Goal: Task Accomplishment & Management: Manage account settings

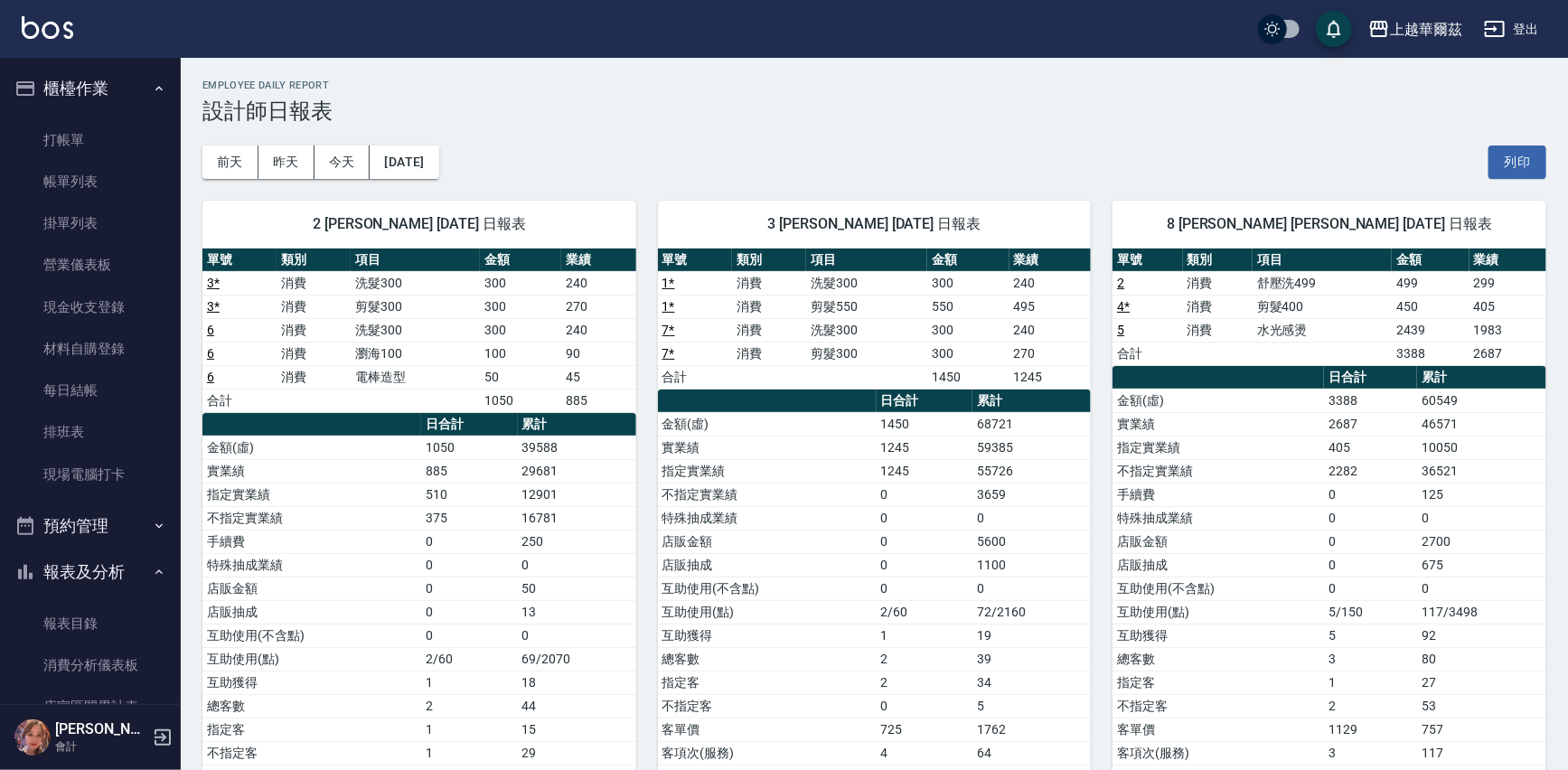
click at [74, 113] on ul "打帳單 帳單列表 掛單列表 營業儀表板 現金收支登錄 材料自購登錄 每日結帳 排班表 現場電腦打卡" at bounding box center [91, 307] width 167 height 391
click at [67, 122] on link "打帳單" at bounding box center [91, 140] width 167 height 41
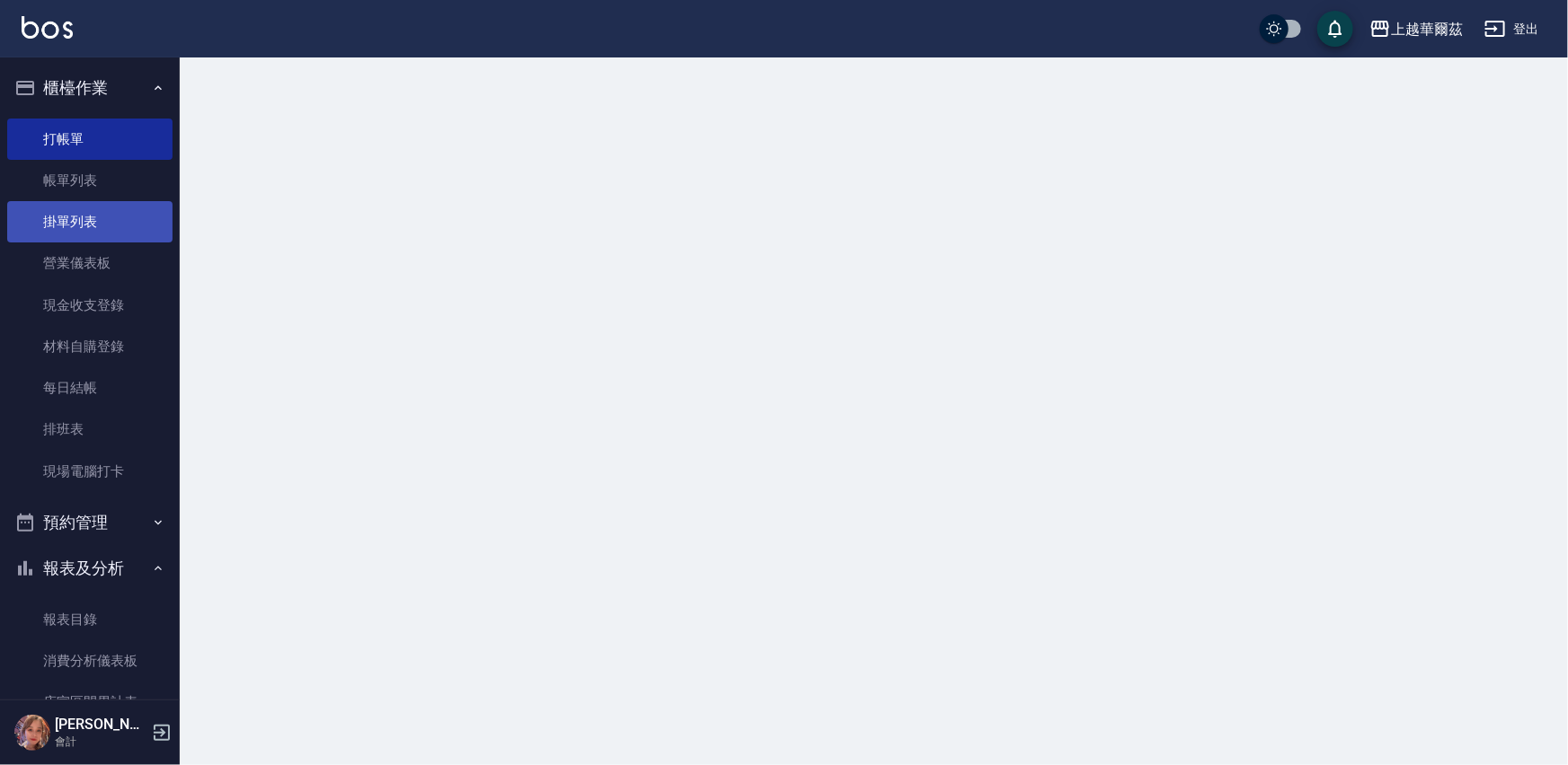
click at [97, 565] on button "報表及分析" at bounding box center [90, 568] width 166 height 47
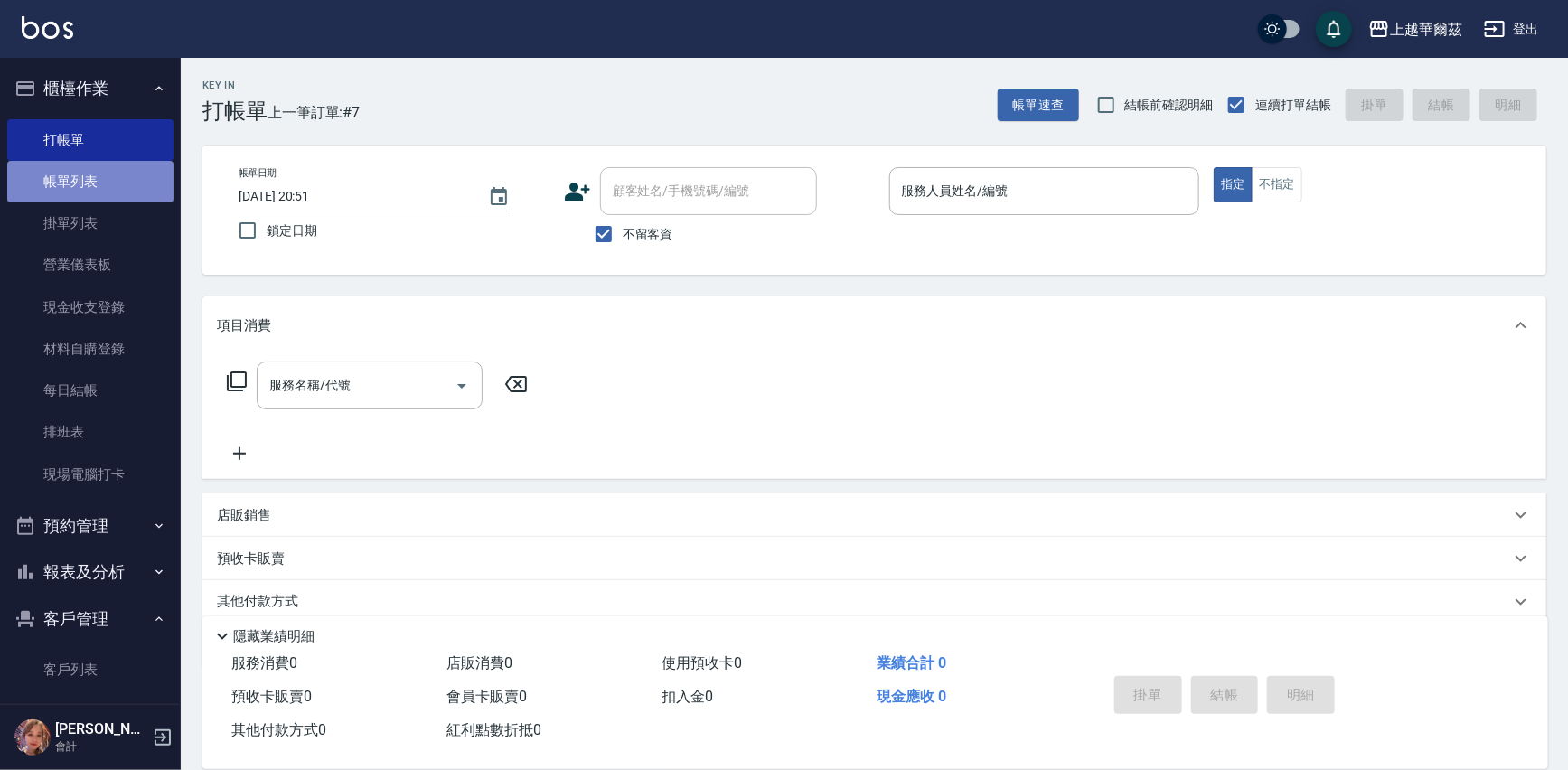
click at [89, 179] on link "帳單列表" at bounding box center [91, 181] width 167 height 41
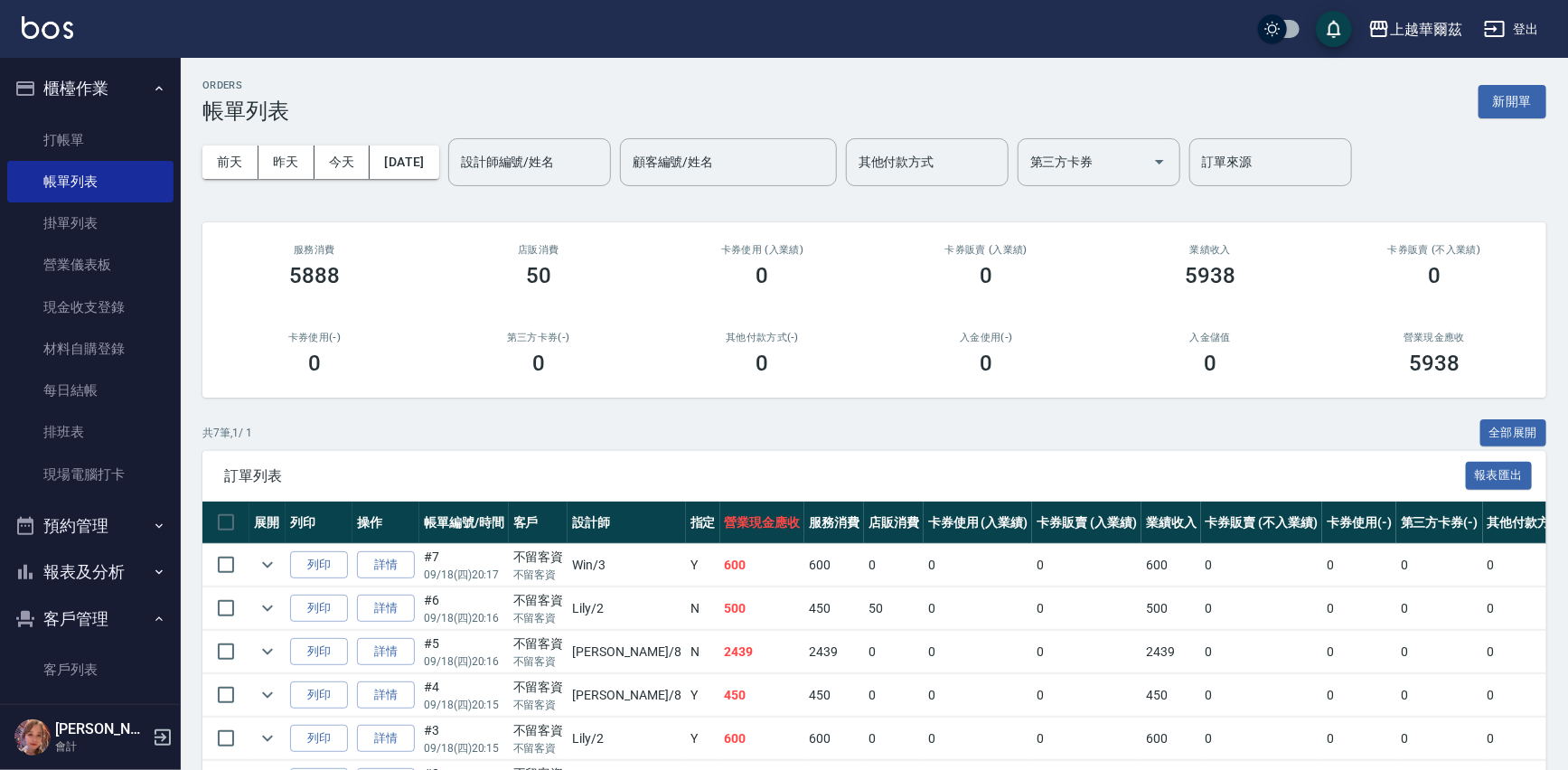
scroll to position [160, 0]
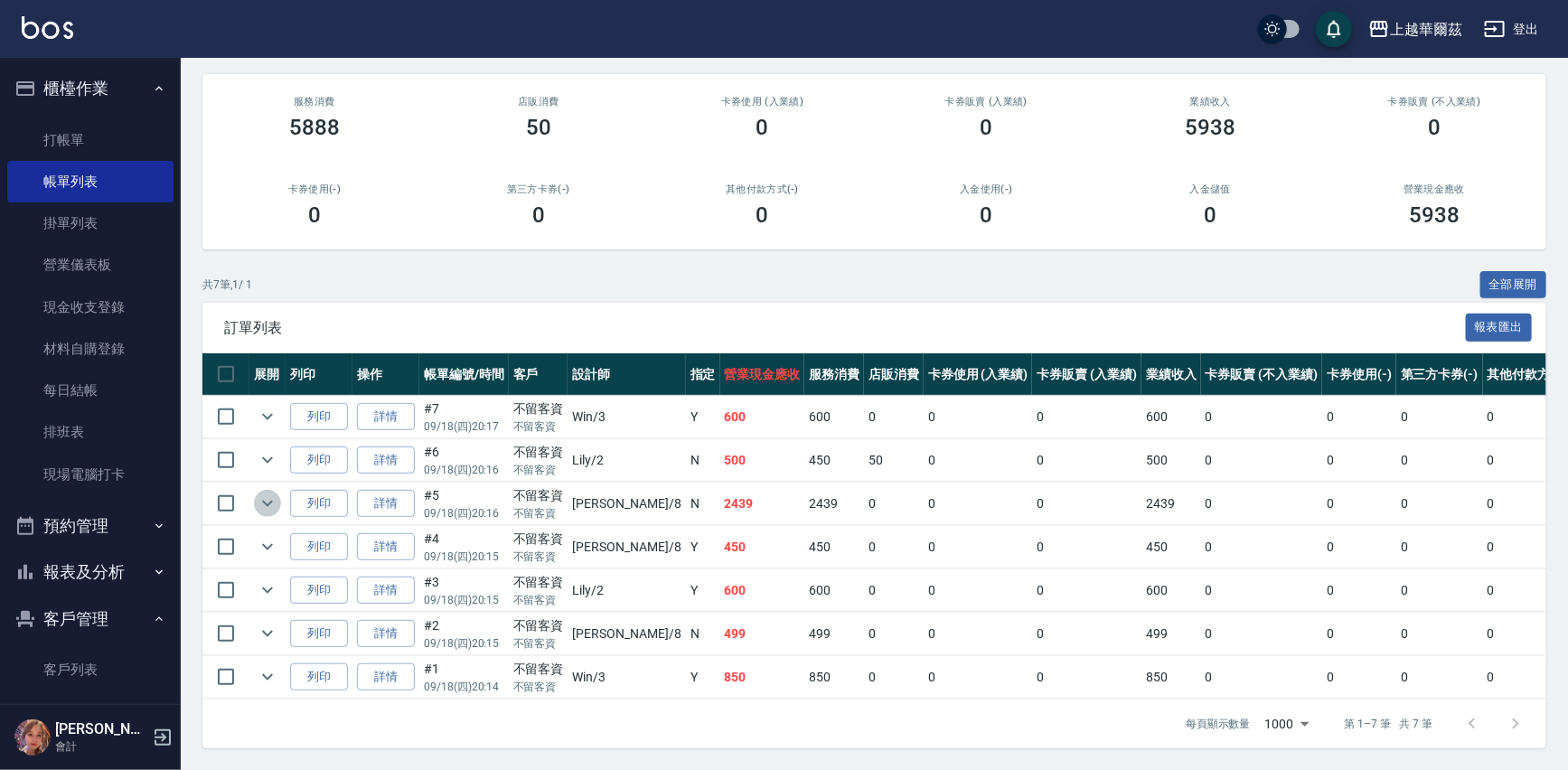
click at [261, 493] on icon "expand row" at bounding box center [267, 504] width 22 height 22
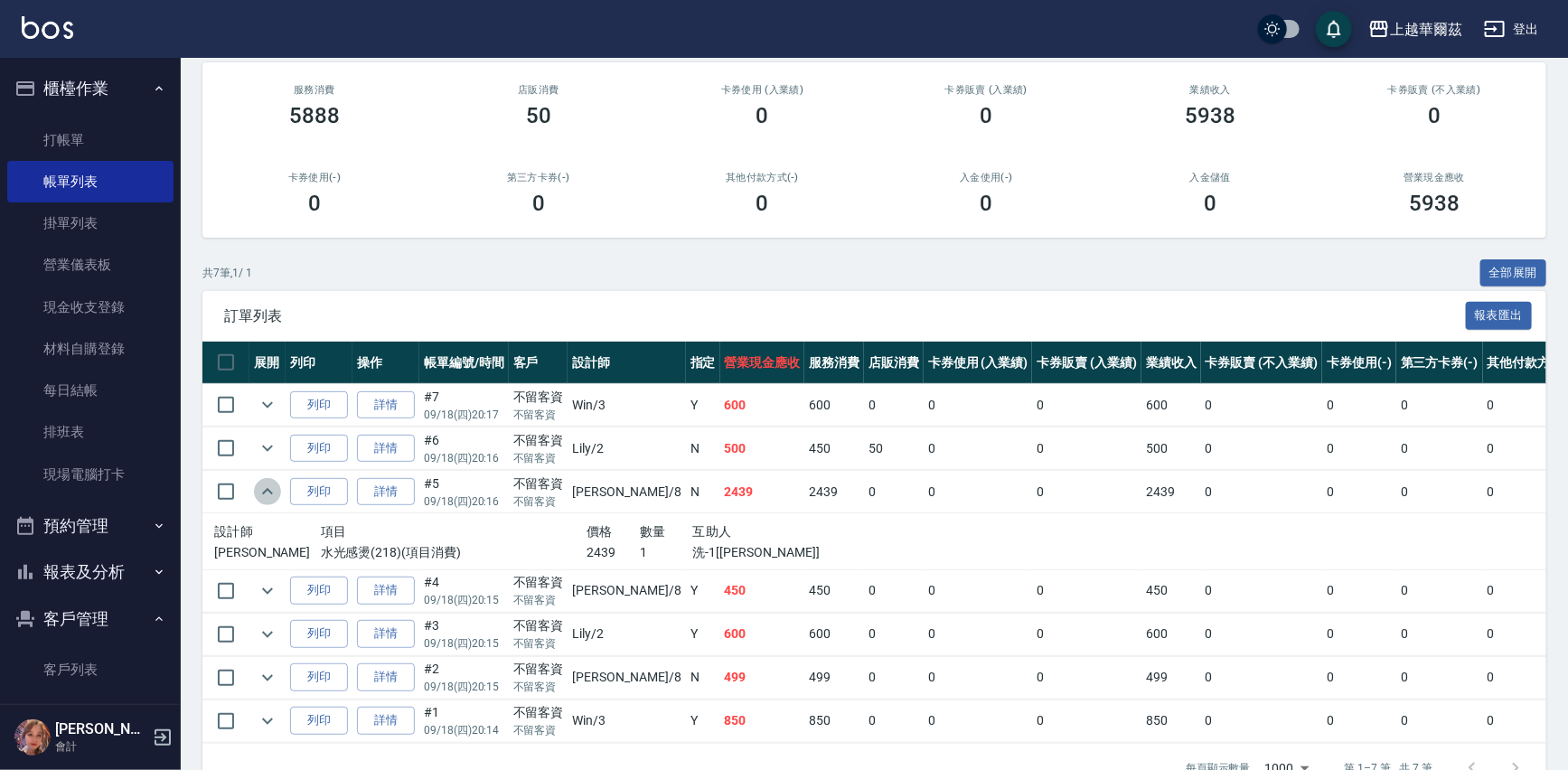
click at [261, 489] on icon "expand row" at bounding box center [267, 491] width 22 height 22
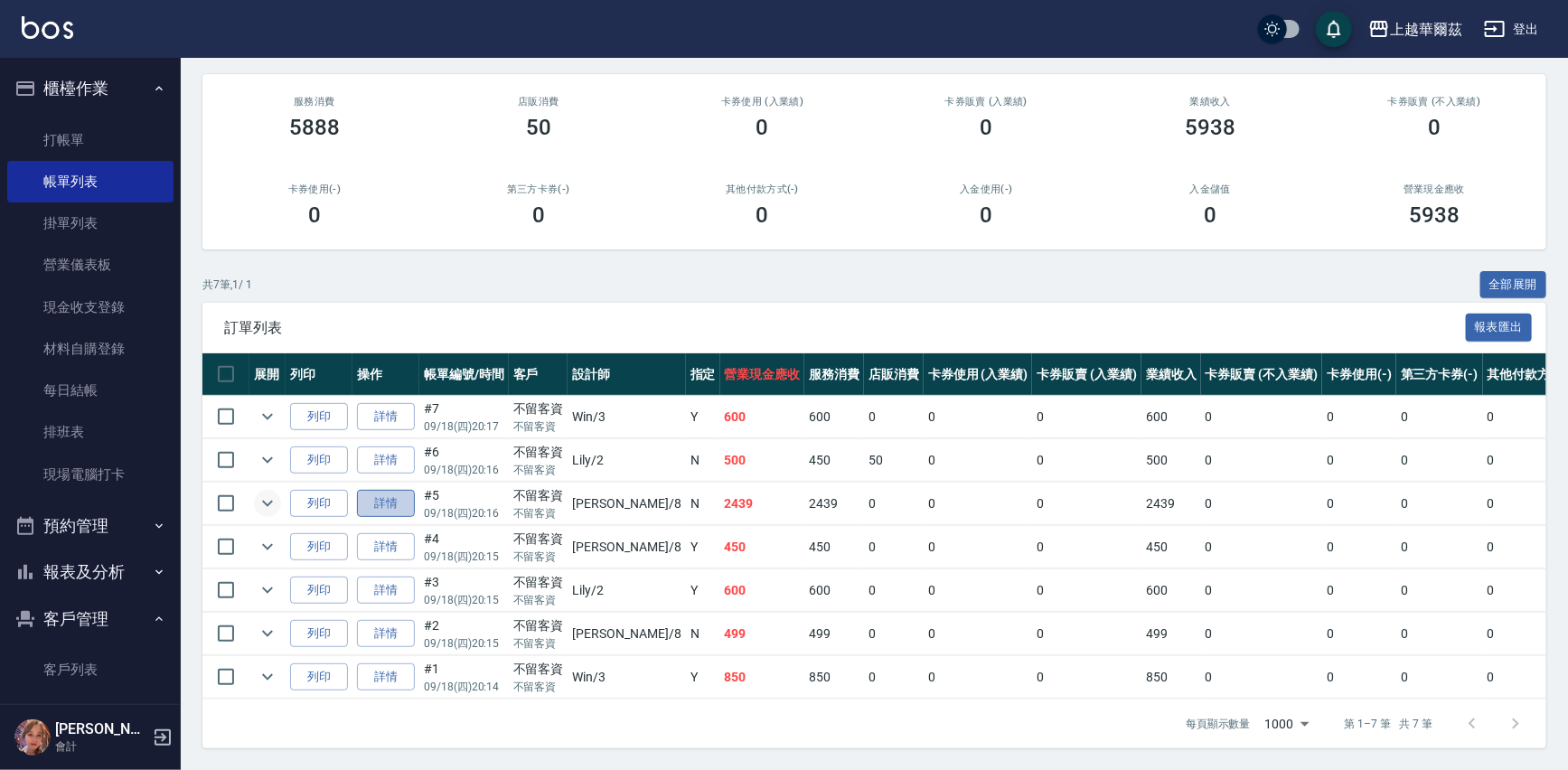
click at [390, 494] on link "詳情" at bounding box center [386, 504] width 57 height 28
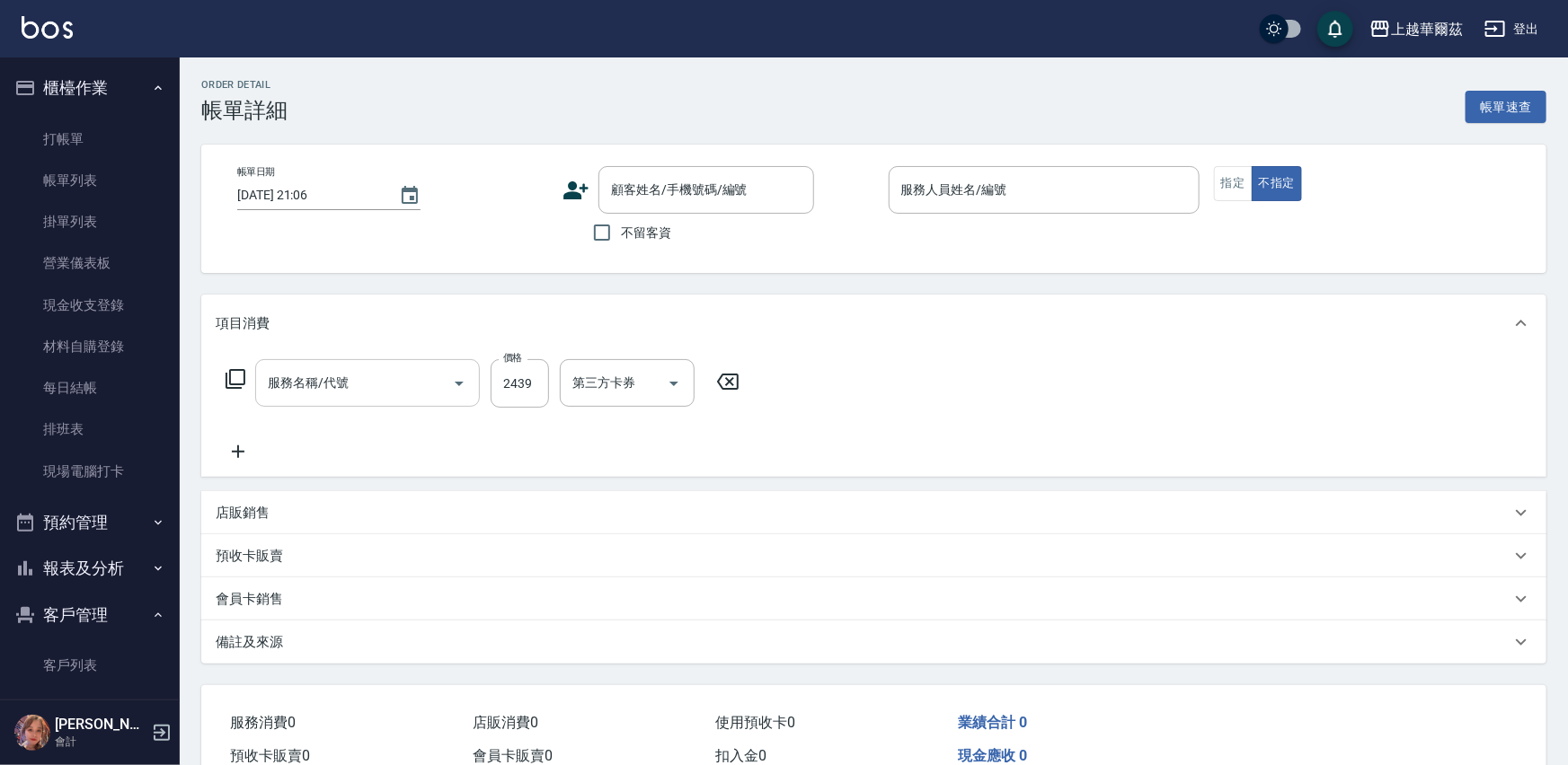
type input "[DATE] 20:16"
checkbox input "true"
type input "[PERSON_NAME]-8"
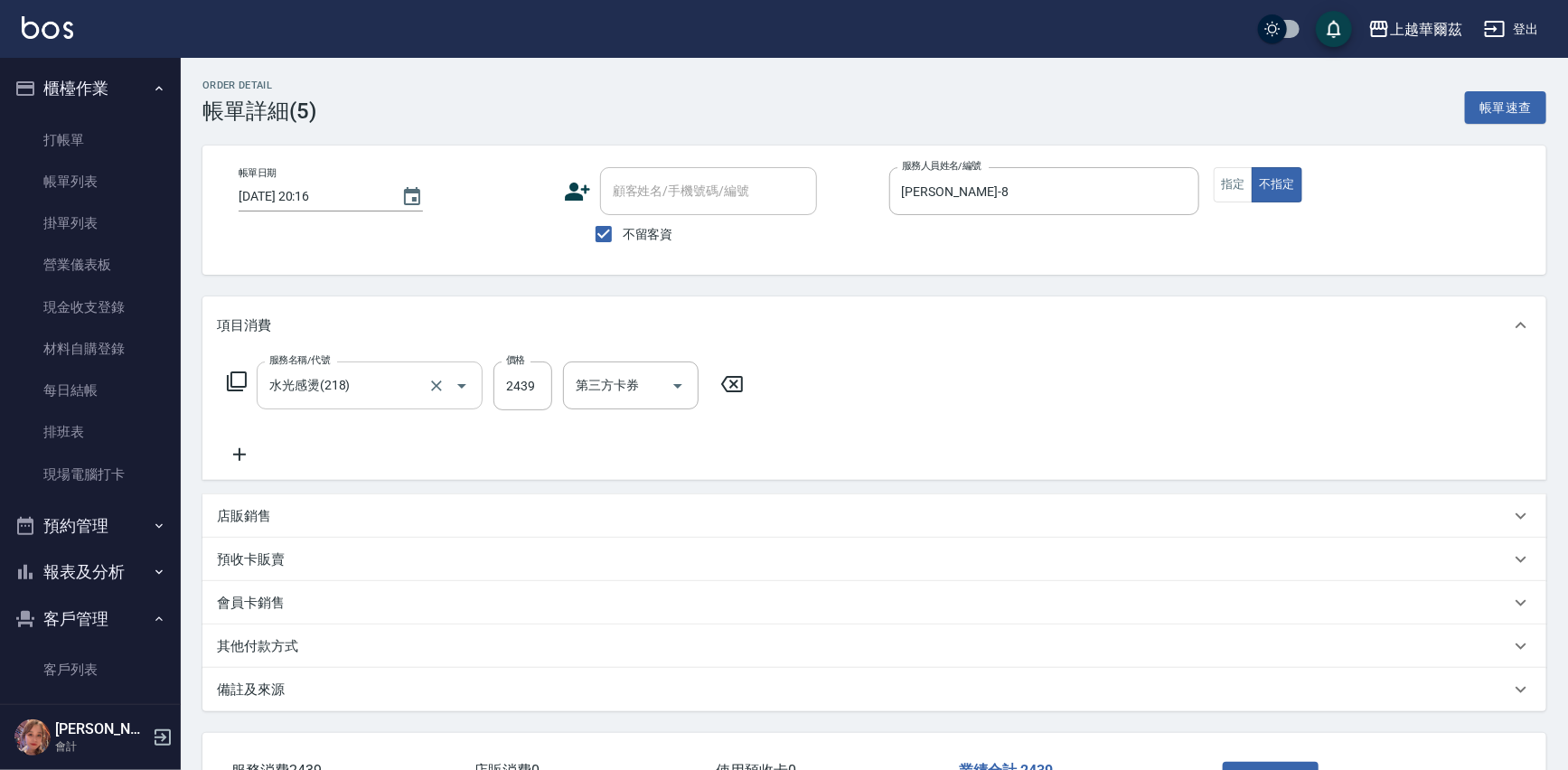
type input "水光感燙(218)"
click at [235, 457] on icon at bounding box center [239, 455] width 45 height 22
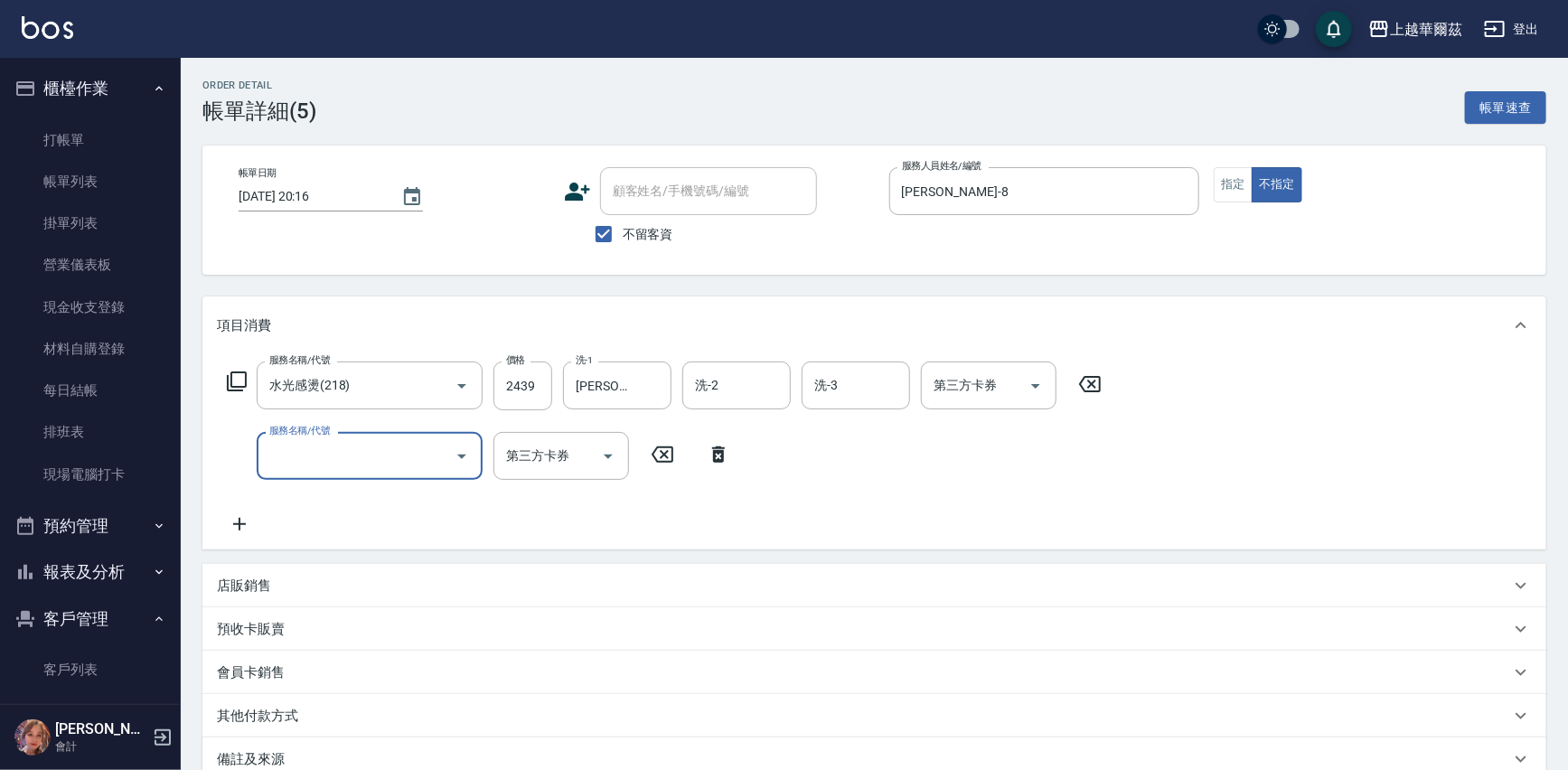
click at [331, 444] on input "服務名稱/代號" at bounding box center [356, 456] width 183 height 32
type input "區塊燙(214)"
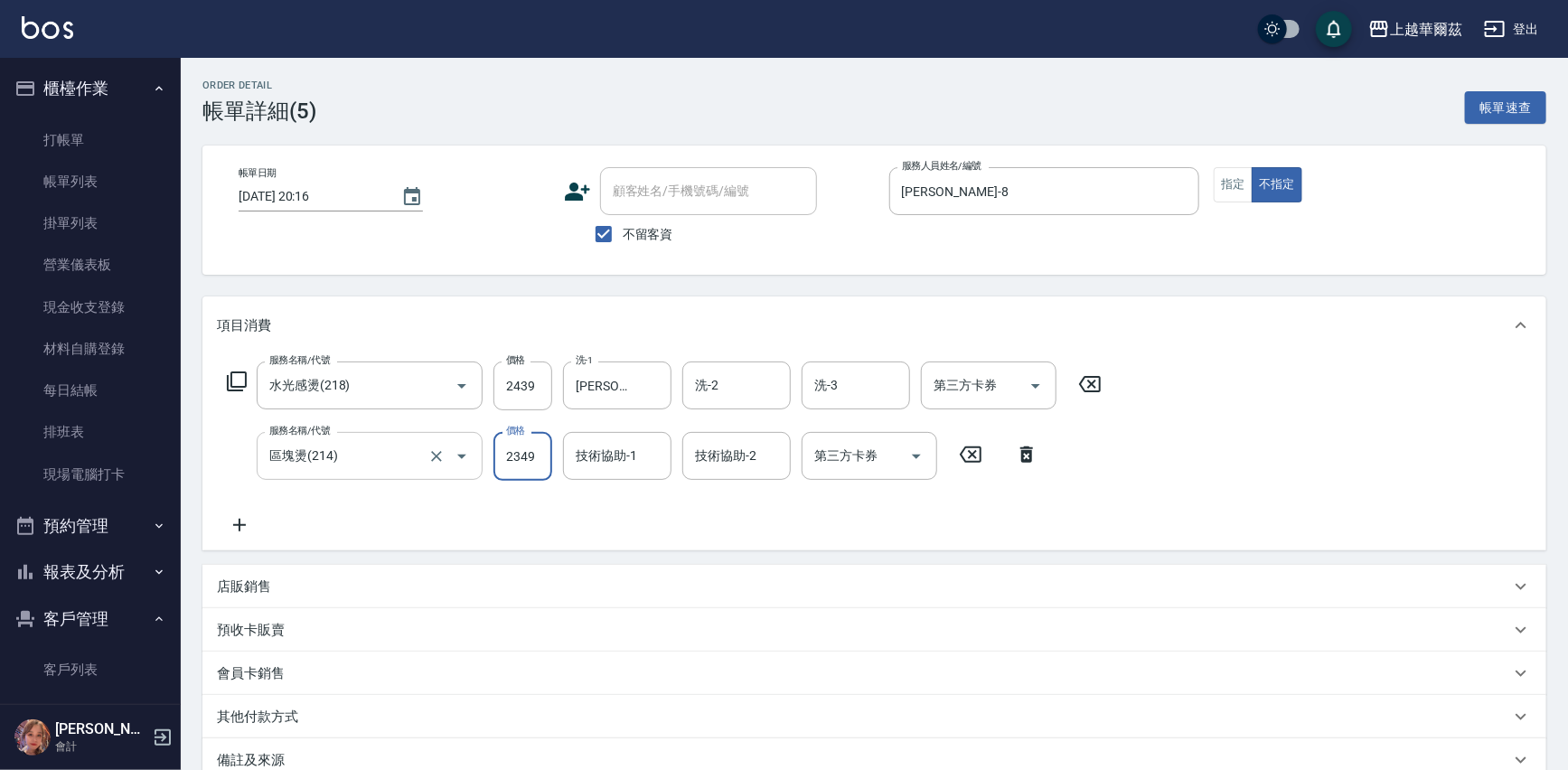
type input "2349"
type input "[PERSON_NAME]-8"
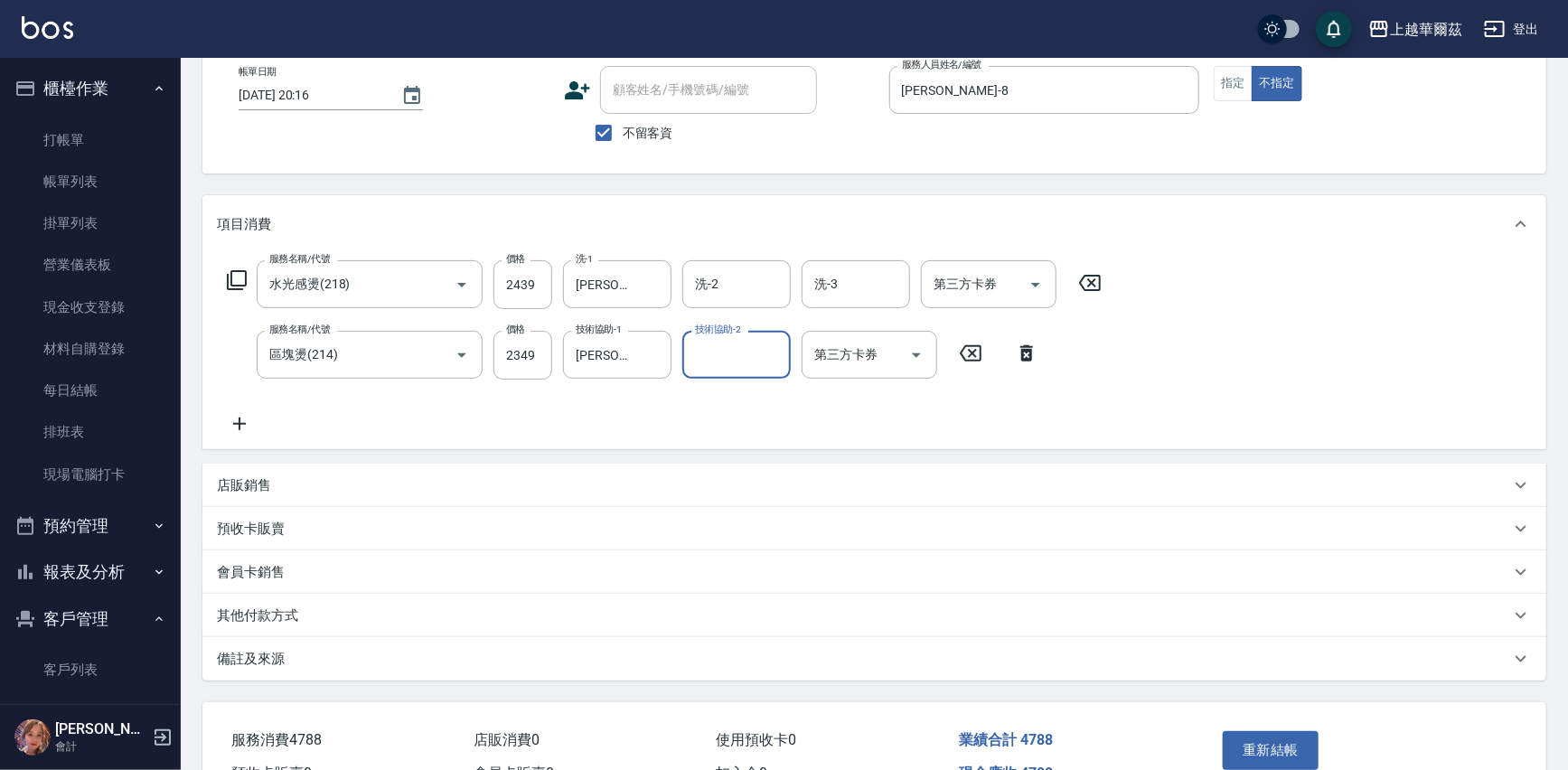
scroll to position [203, 0]
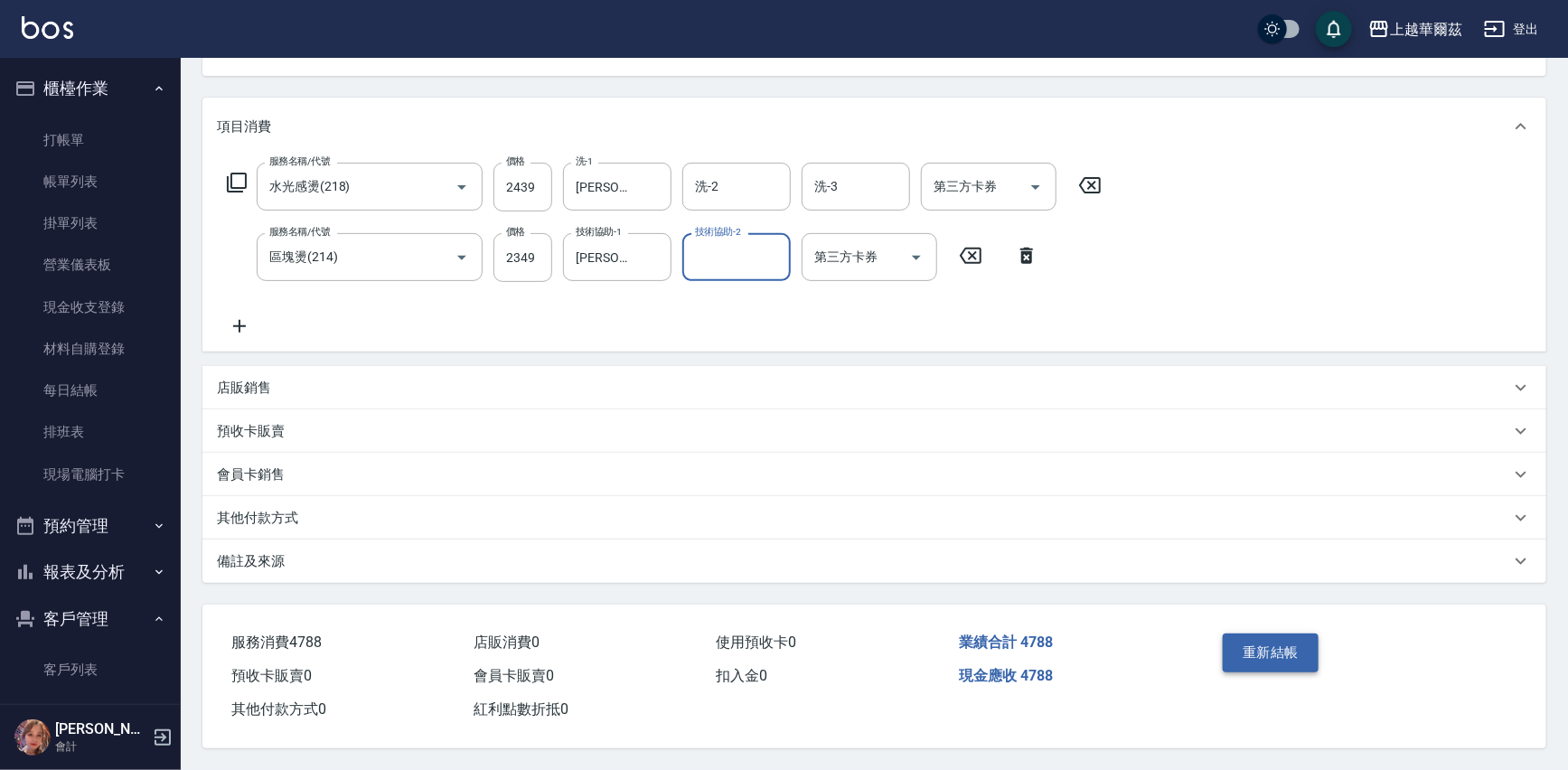
click at [1277, 651] on button "重新結帳" at bounding box center [1271, 653] width 96 height 38
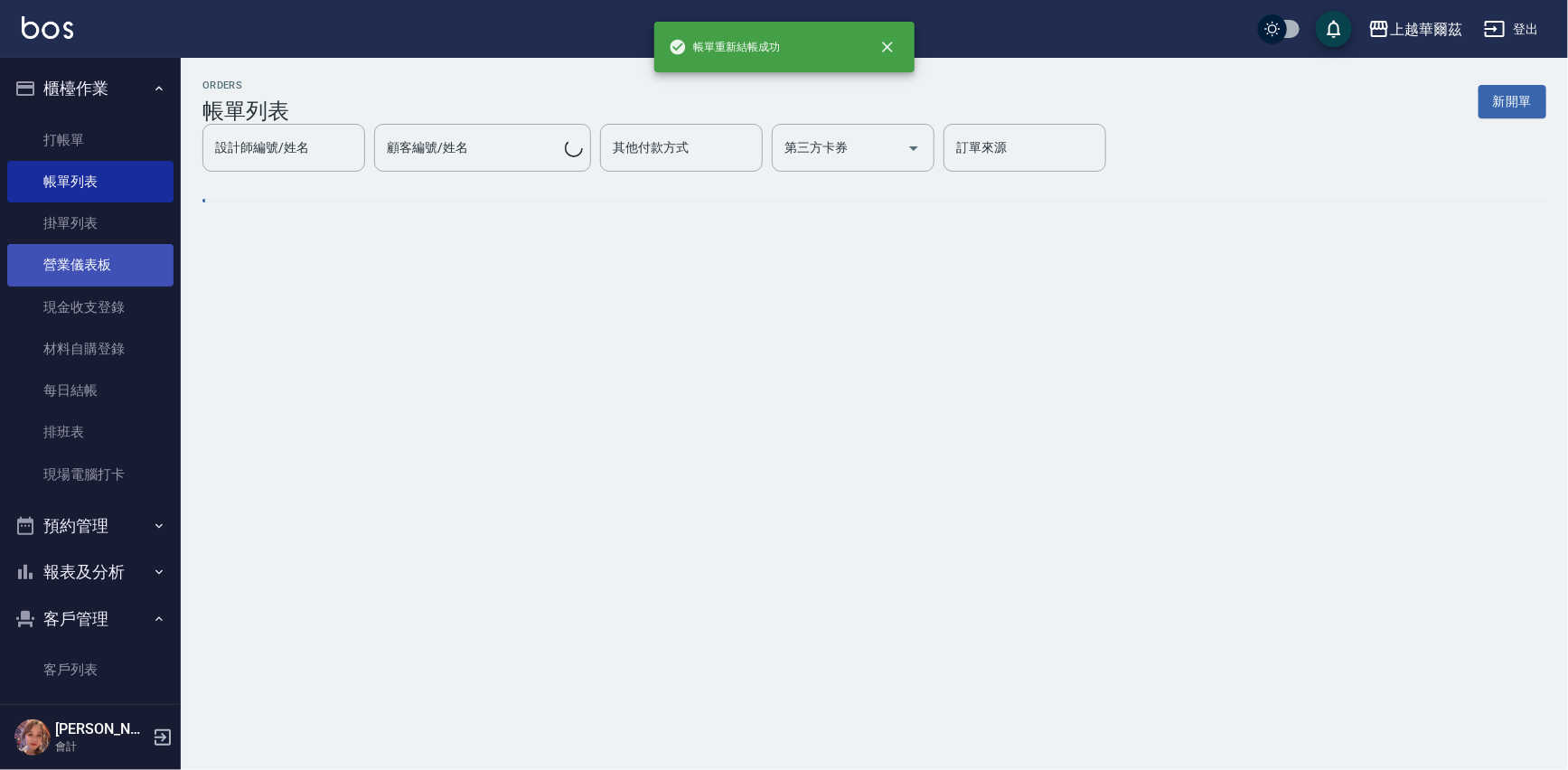
drag, startPoint x: 89, startPoint y: 89, endPoint x: 92, endPoint y: 266, distance: 177.0
click at [91, 90] on button "櫃檯作業" at bounding box center [91, 88] width 167 height 47
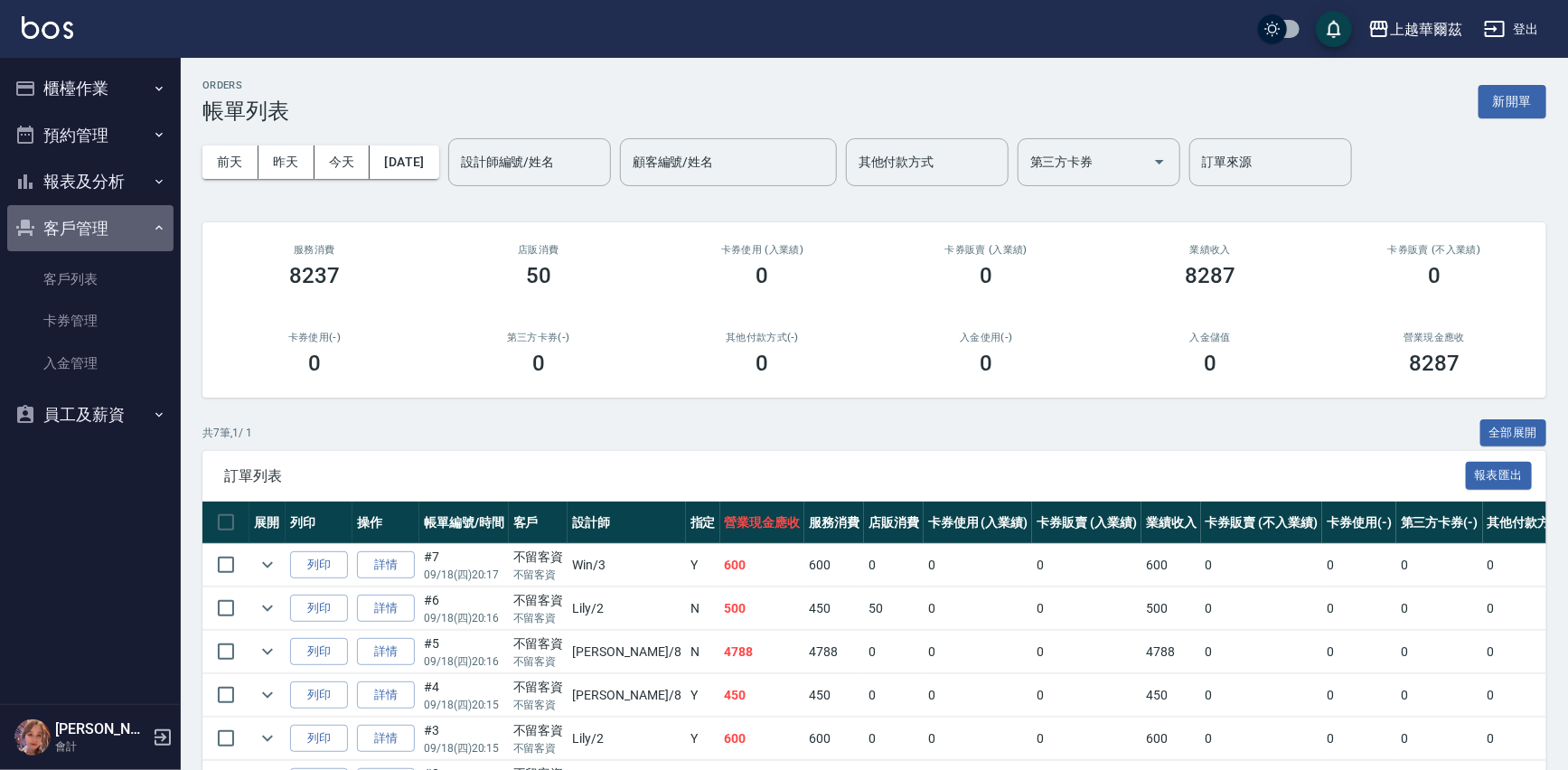
click at [105, 220] on button "客戶管理" at bounding box center [91, 228] width 167 height 47
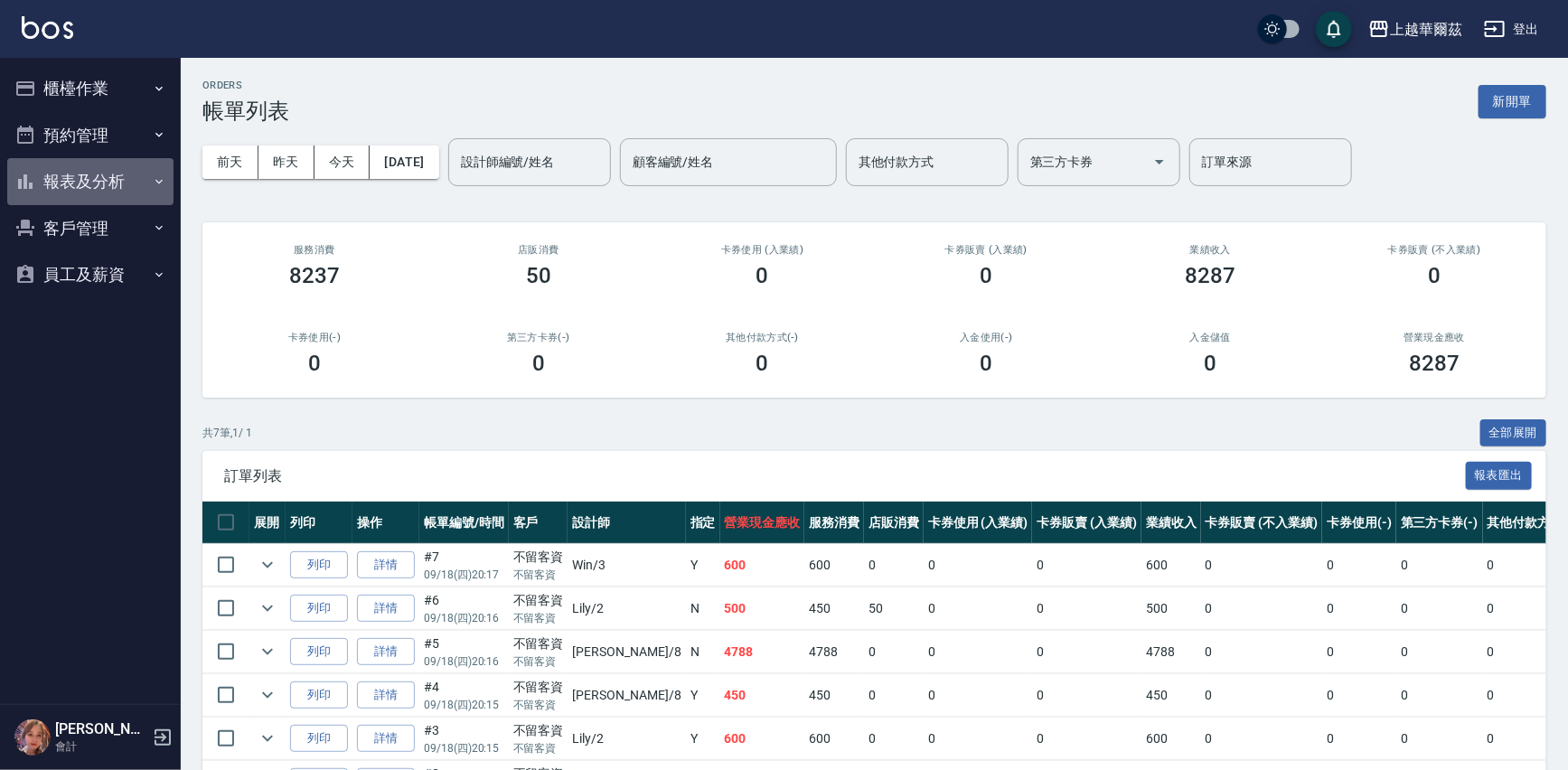
click at [126, 177] on button "報表及分析" at bounding box center [91, 181] width 167 height 47
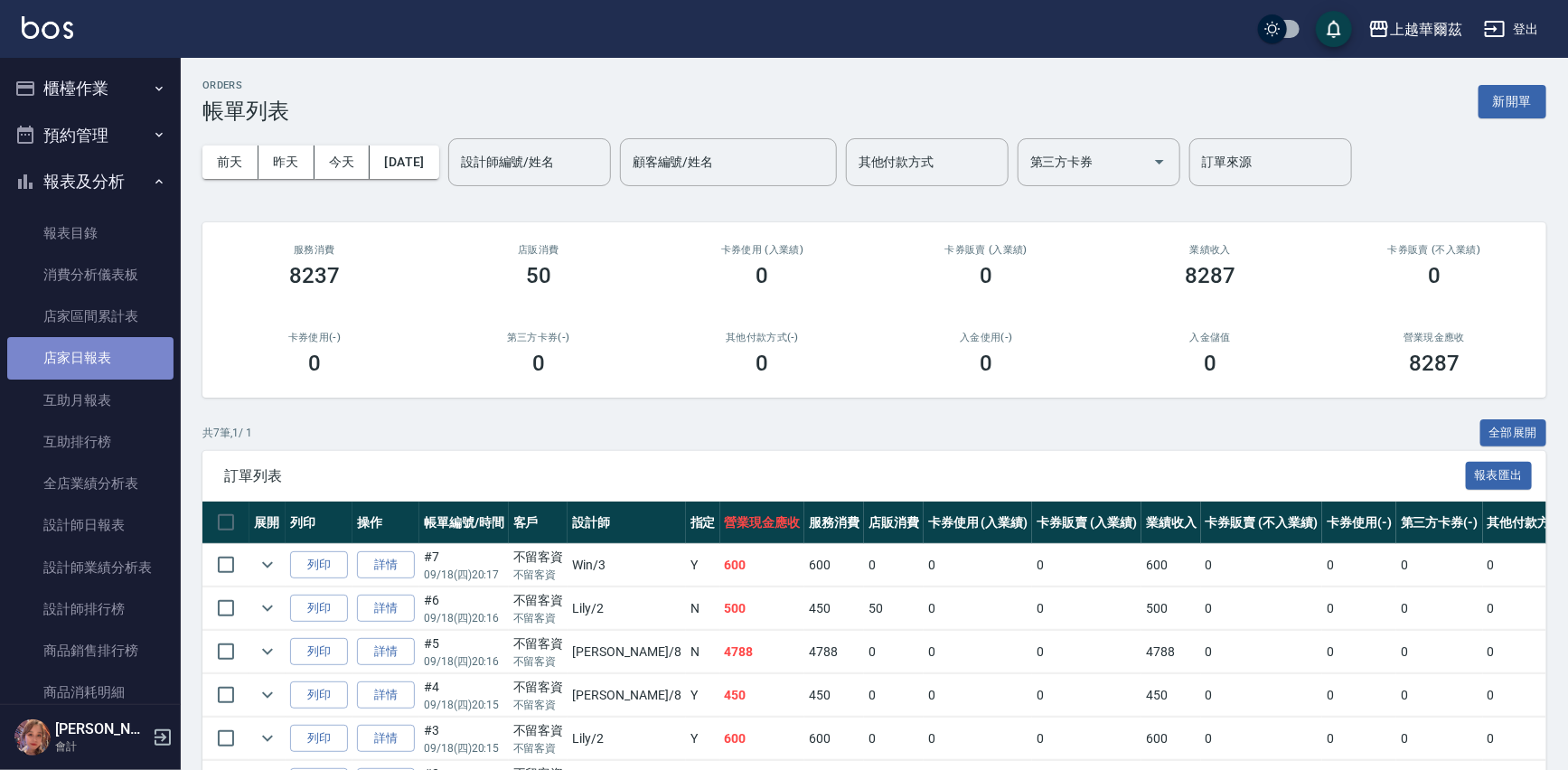
click at [108, 357] on link "店家日報表" at bounding box center [91, 357] width 167 height 41
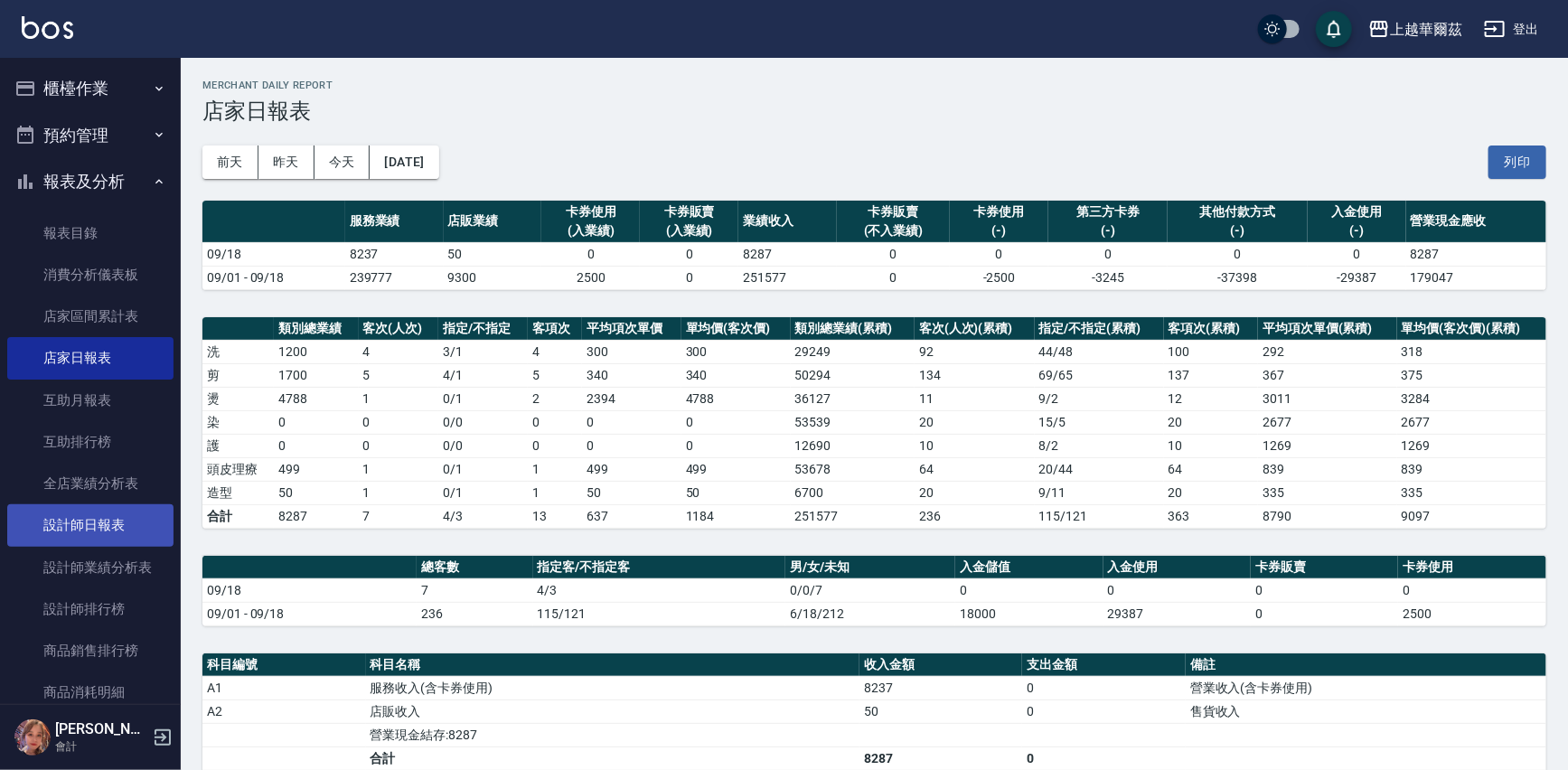
click at [102, 531] on link "設計師日報表" at bounding box center [91, 525] width 167 height 41
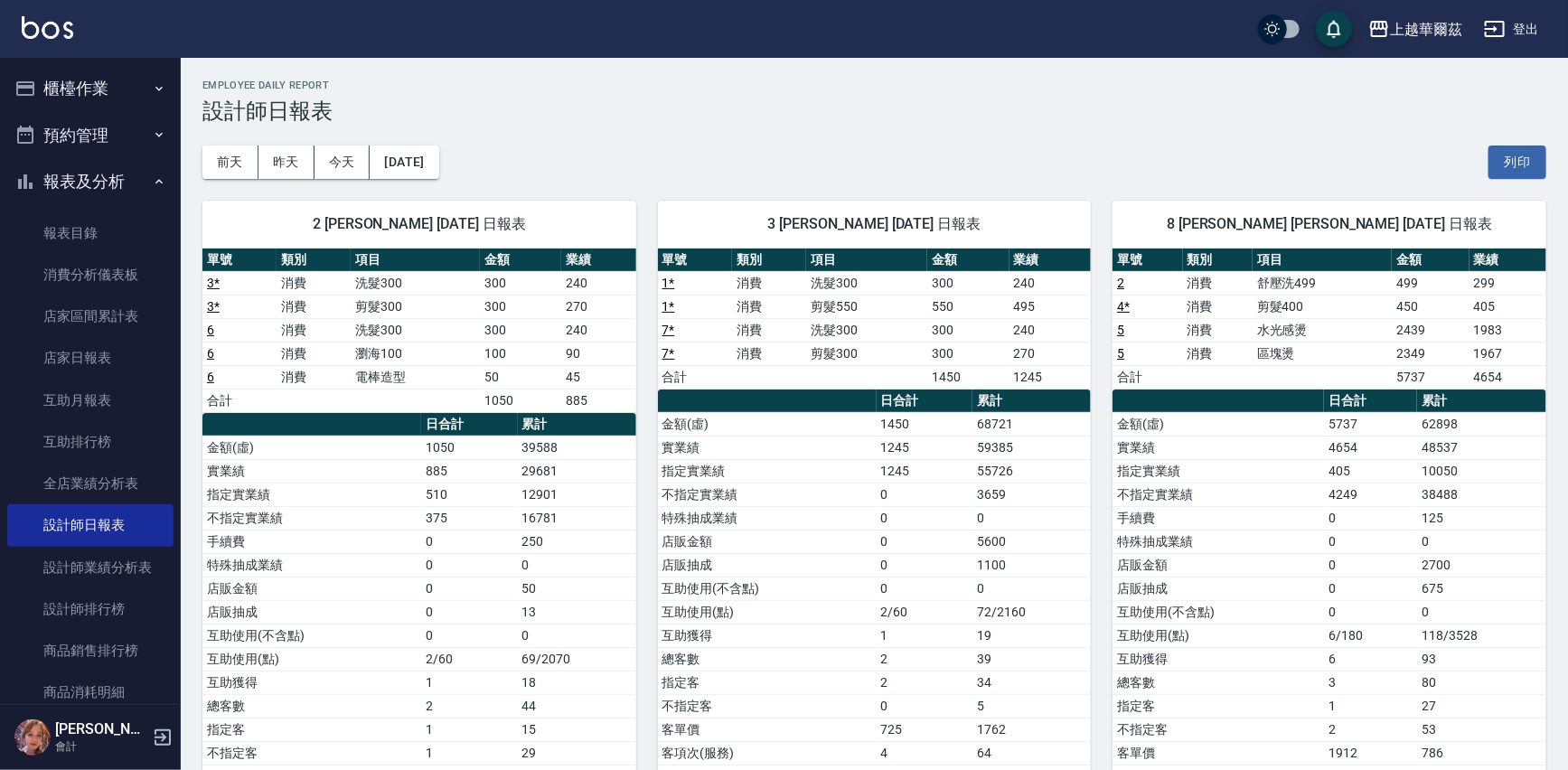
click at [1117, 354] on link "5" at bounding box center [1121, 353] width 8 height 14
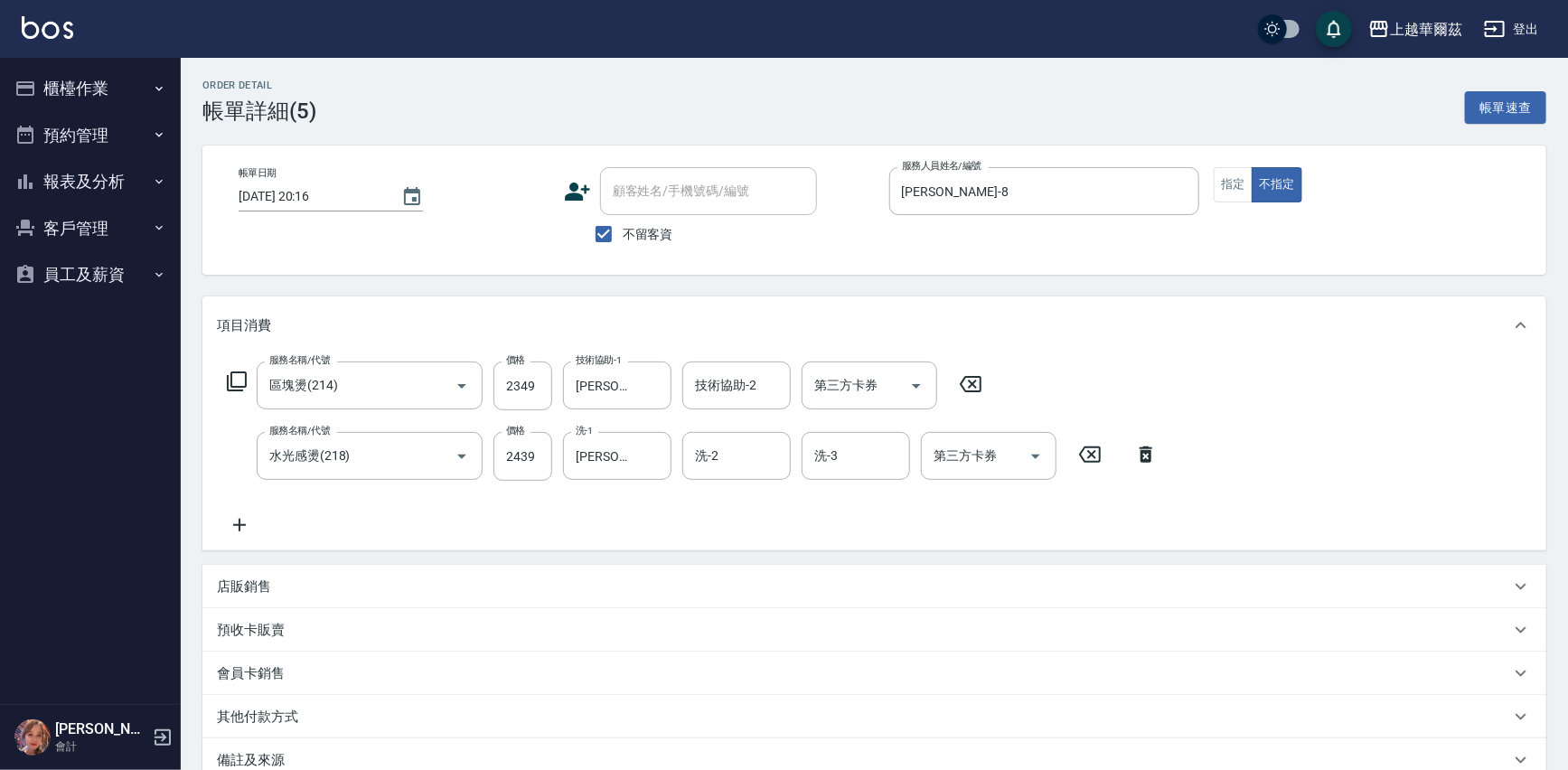
type input "區塊燙(214)"
type input "水光感燙(218)"
drag, startPoint x: 968, startPoint y: 384, endPoint x: 953, endPoint y: 378, distance: 16.2
click at [963, 381] on icon at bounding box center [970, 384] width 45 height 22
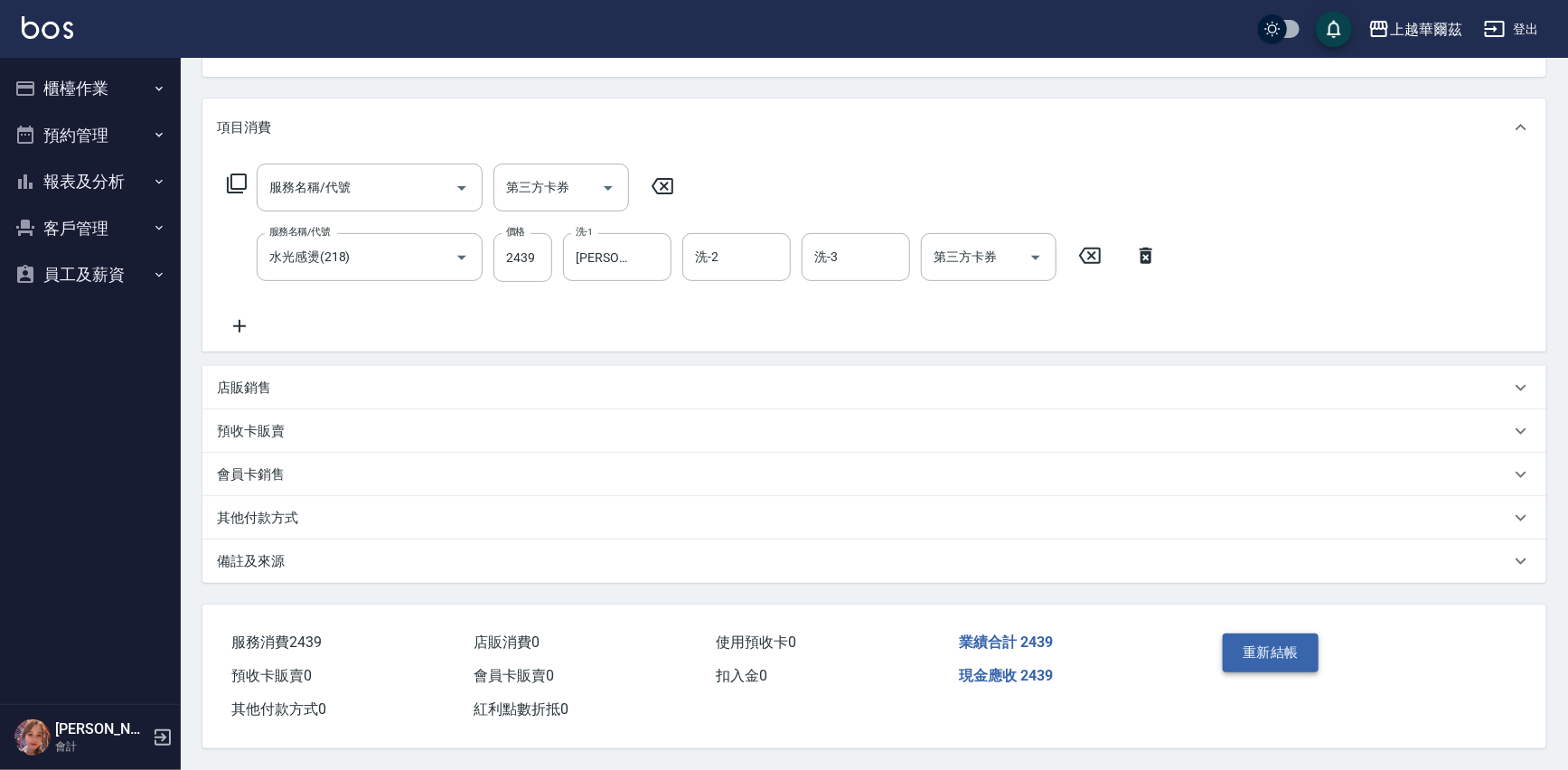
click at [1288, 651] on button "重新結帳" at bounding box center [1271, 653] width 96 height 38
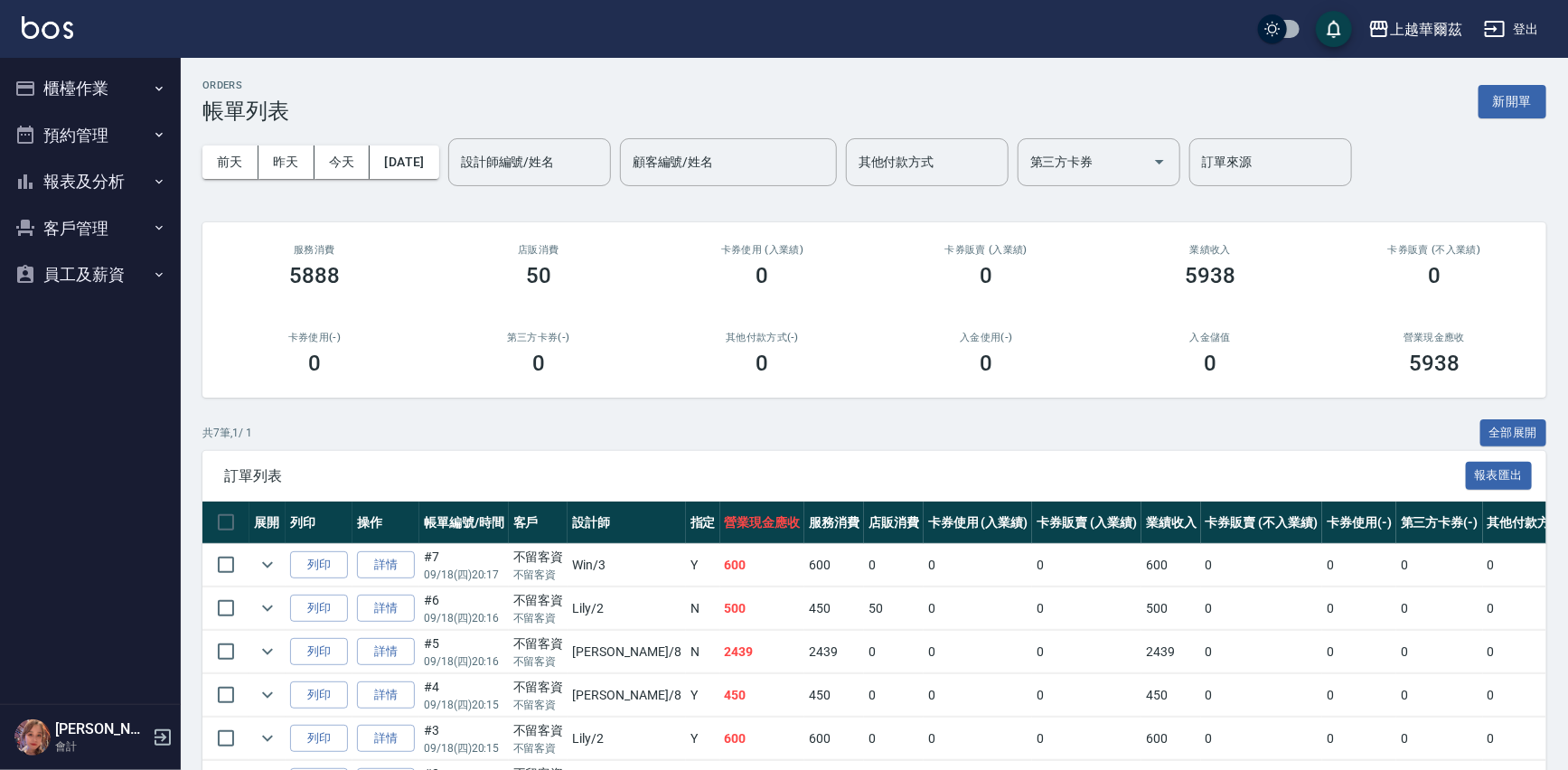
click at [84, 173] on button "報表及分析" at bounding box center [91, 181] width 167 height 47
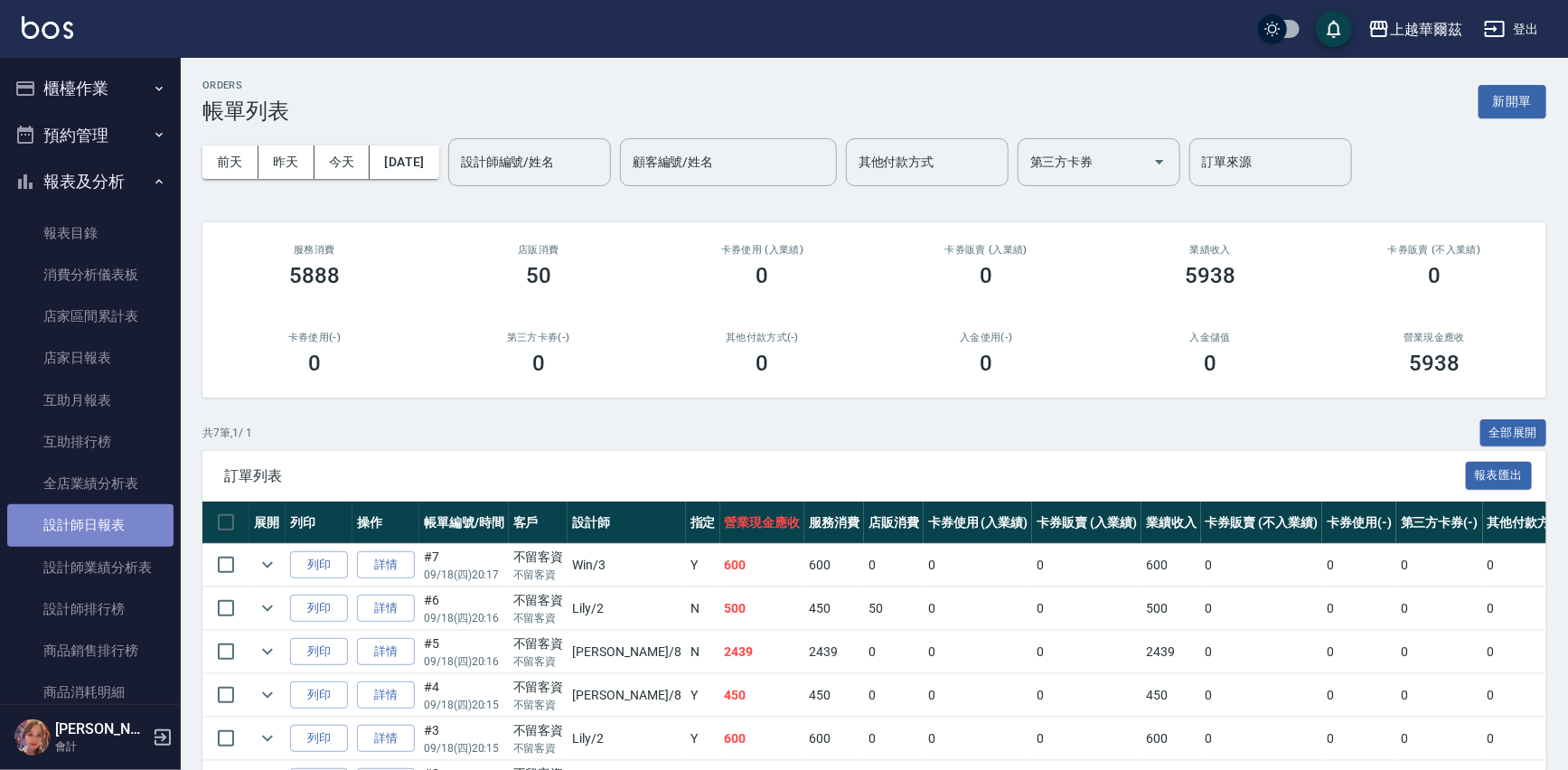
click at [106, 525] on link "設計師日報表" at bounding box center [91, 525] width 167 height 41
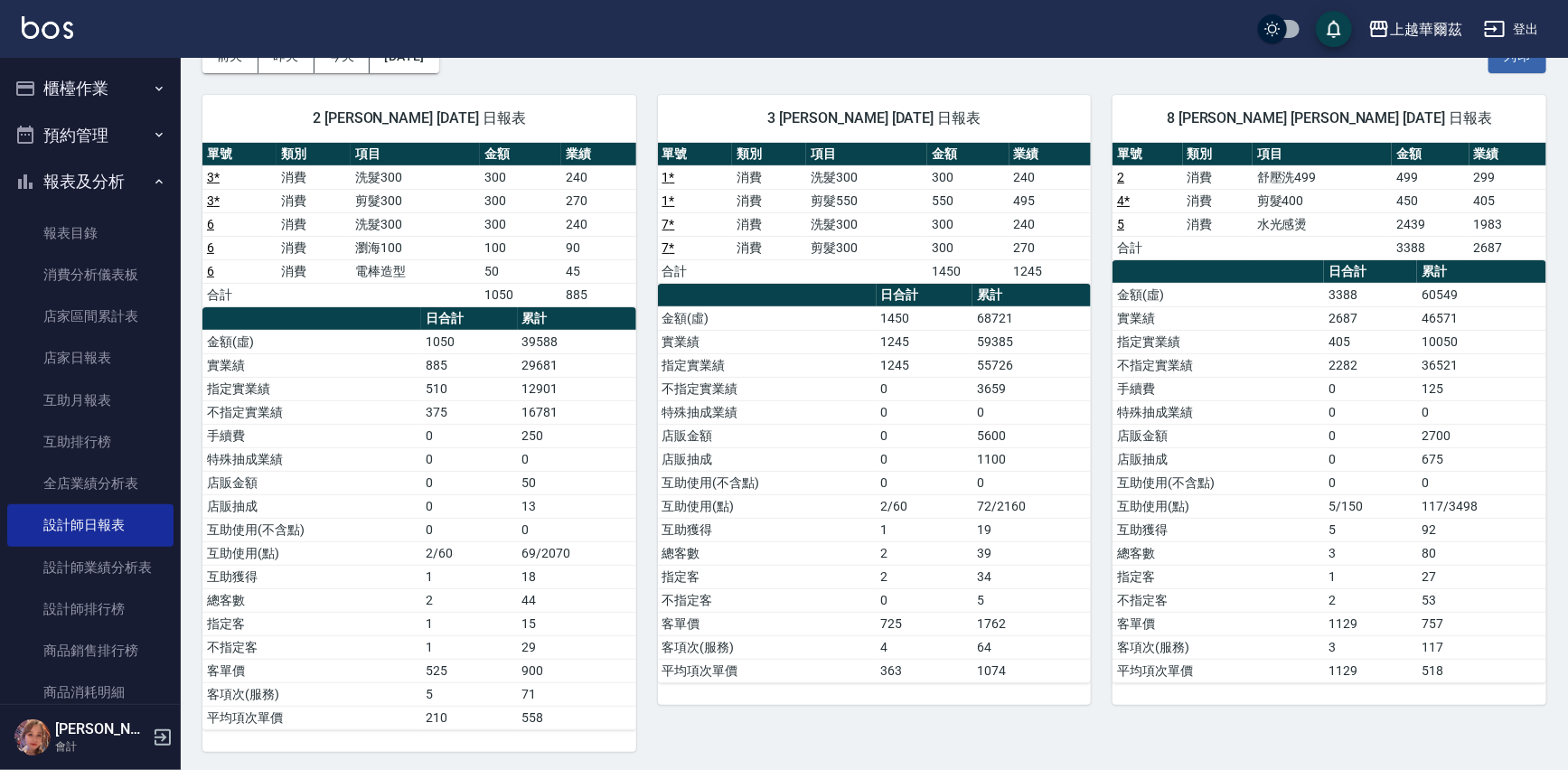
scroll to position [107, 0]
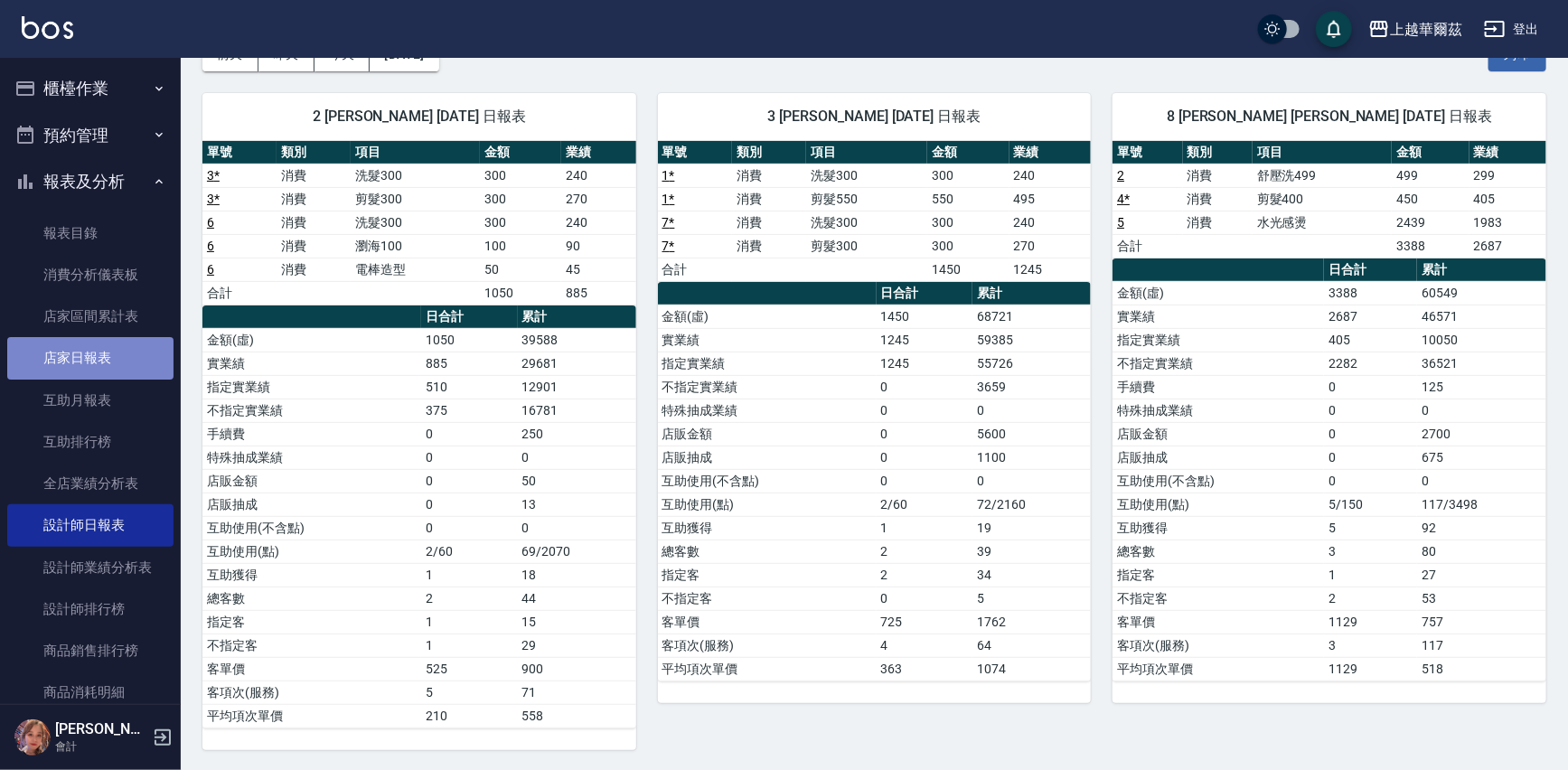
click at [93, 353] on link "店家日報表" at bounding box center [91, 357] width 167 height 41
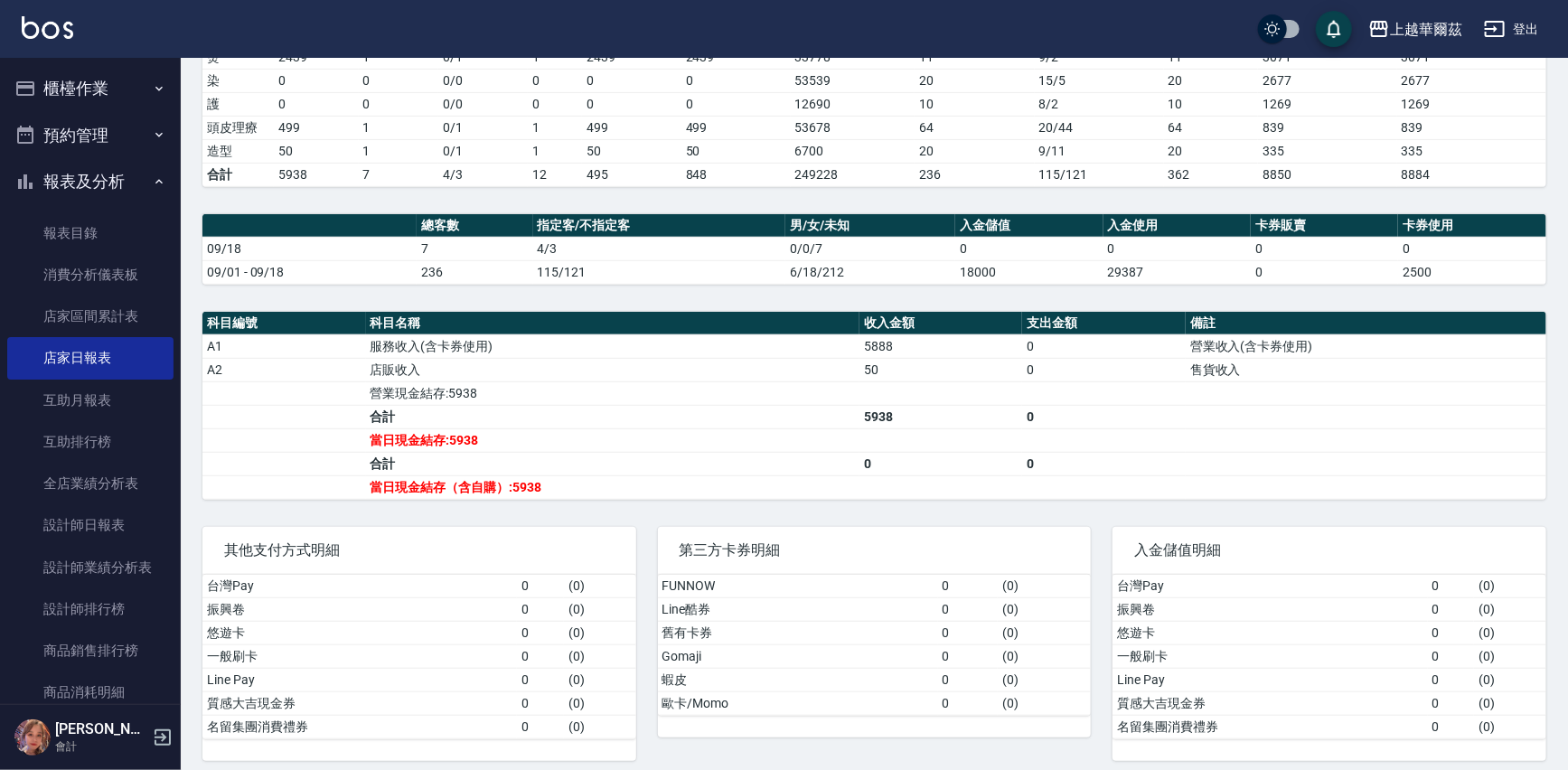
scroll to position [351, 0]
